Goal: Task Accomplishment & Management: Manage account settings

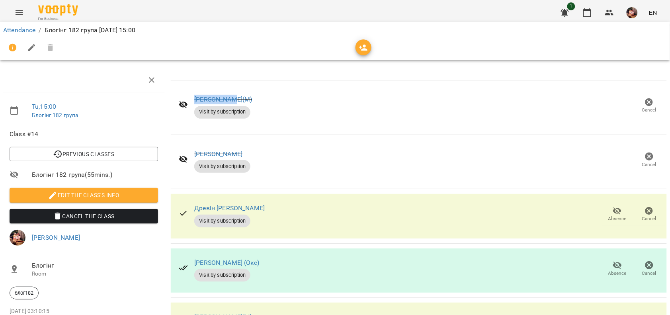
scroll to position [218, 0]
click at [588, 10] on icon "button" at bounding box center [587, 12] width 8 height 9
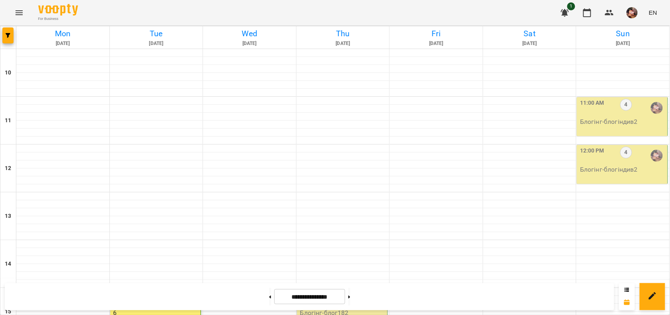
scroll to position [208, 0]
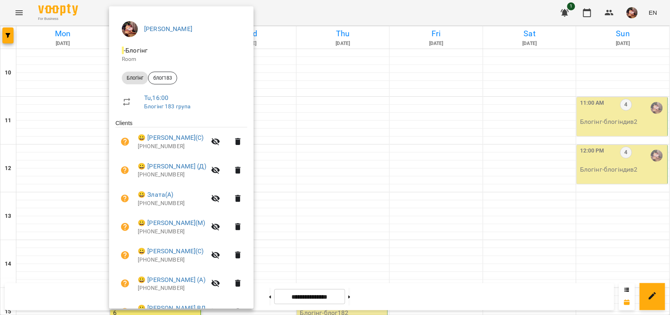
scroll to position [62, 0]
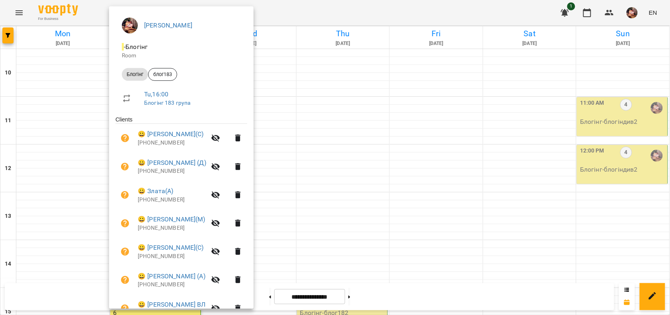
click at [311, 55] on div at bounding box center [335, 157] width 670 height 315
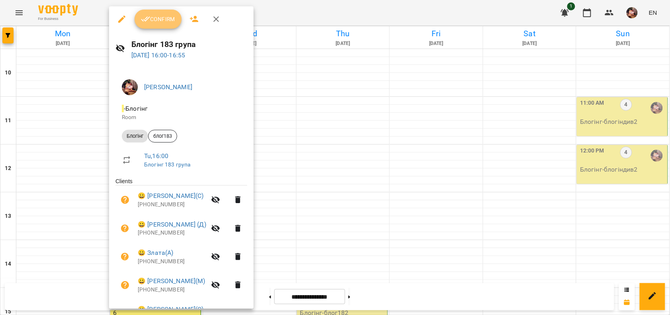
click at [153, 15] on span "Confirm" at bounding box center [158, 19] width 34 height 10
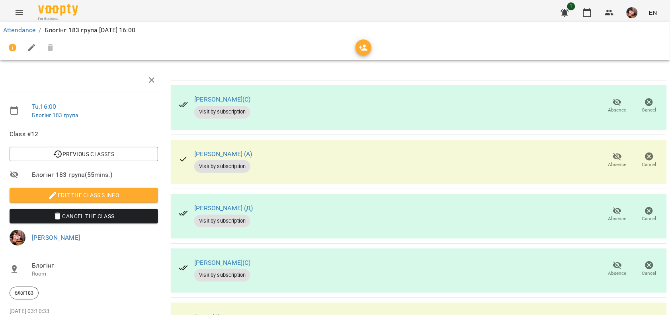
scroll to position [28, 0]
click at [610, 215] on span "Absence" at bounding box center [617, 218] width 18 height 7
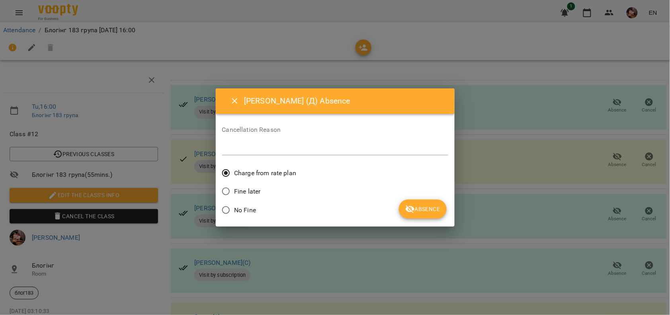
click at [237, 207] on span "No Fine" at bounding box center [245, 210] width 22 height 10
click at [437, 209] on span "Absence" at bounding box center [422, 209] width 35 height 10
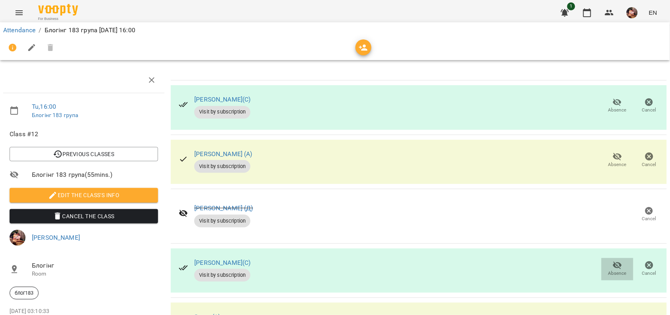
click at [606, 260] on span "Absence" at bounding box center [617, 268] width 22 height 16
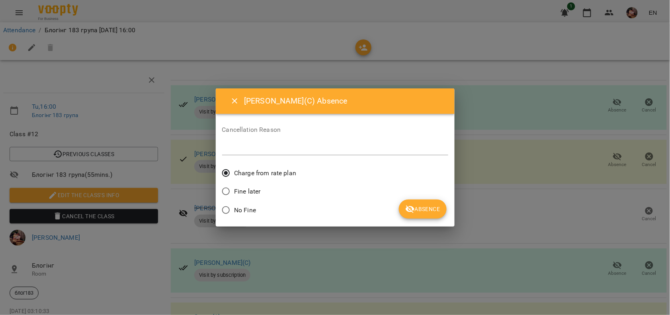
click at [248, 206] on span "No Fine" at bounding box center [245, 210] width 22 height 10
click at [403, 207] on button "Absence" at bounding box center [422, 208] width 47 height 19
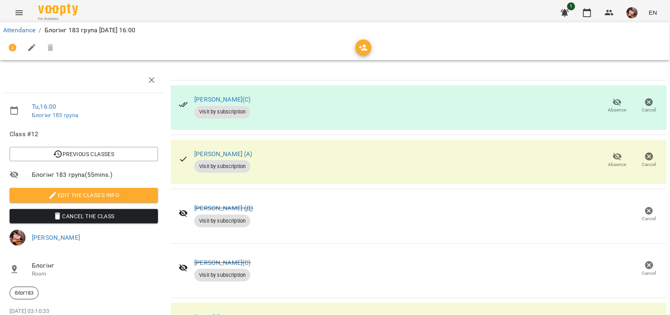
scroll to position [0, 0]
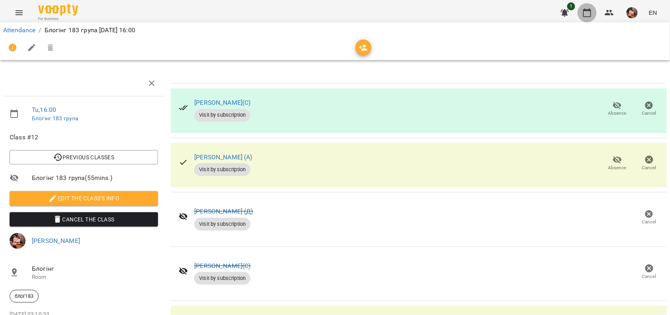
click at [586, 12] on icon "button" at bounding box center [587, 13] width 10 height 10
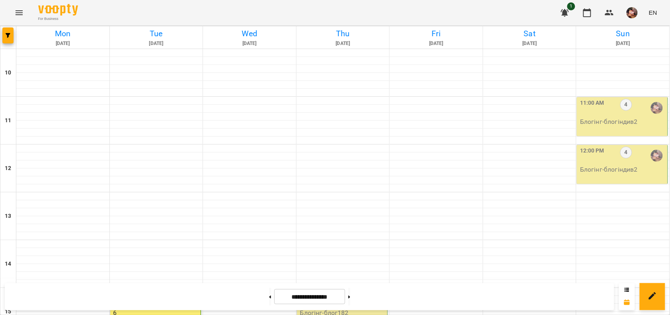
scroll to position [249, 0]
click at [2, 15] on div "For Business 1 EN" at bounding box center [335, 12] width 670 height 25
